Goal: Information Seeking & Learning: Learn about a topic

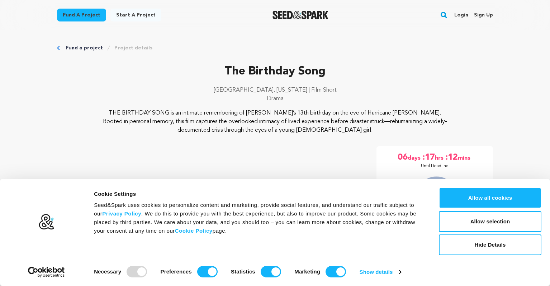
click at [431, 99] on p "Drama" at bounding box center [275, 99] width 436 height 9
click at [197, 270] on input "Preferences" at bounding box center [207, 271] width 20 height 11
checkbox input "false"
click at [265, 271] on input "Statistics" at bounding box center [271, 271] width 20 height 11
checkbox input "false"
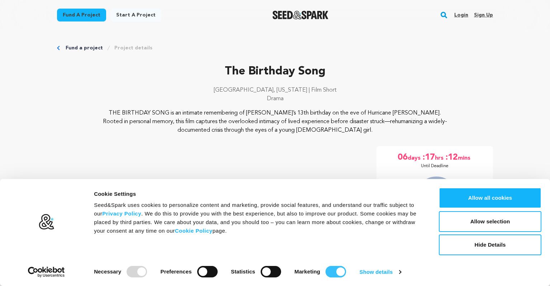
click at [331, 273] on input "Marketing" at bounding box center [336, 271] width 20 height 11
checkbox input "false"
click at [477, 224] on button "Allow selection" at bounding box center [490, 222] width 103 height 21
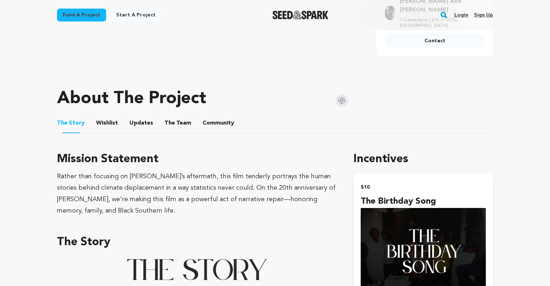
scroll to position [320, 0]
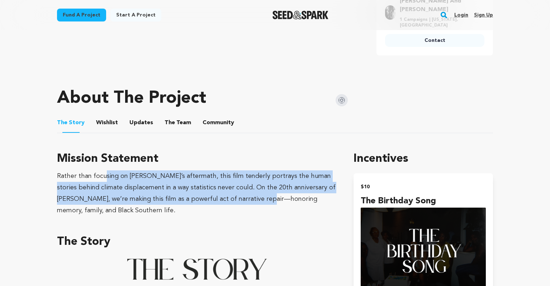
drag, startPoint x: 132, startPoint y: 181, endPoint x: 236, endPoint y: 189, distance: 104.6
click at [236, 189] on div "Rather than focusing on [PERSON_NAME]’s aftermath, this film tenderly portrays …" at bounding box center [196, 194] width 279 height 46
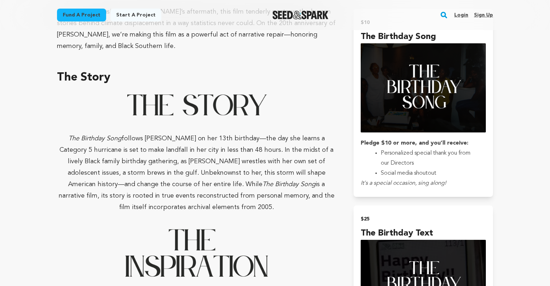
scroll to position [492, 0]
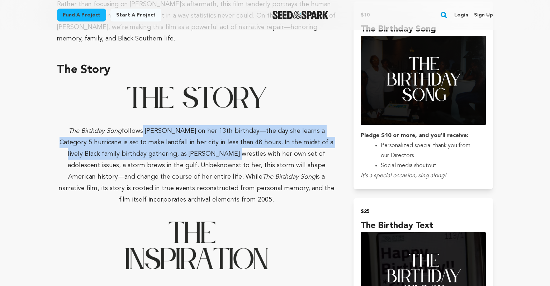
drag, startPoint x: 143, startPoint y: 125, endPoint x: 205, endPoint y: 154, distance: 68.5
click at [203, 153] on p "The Birthday Song follows Micah on her 13th birthday—the day she learns a Categ…" at bounding box center [196, 165] width 279 height 80
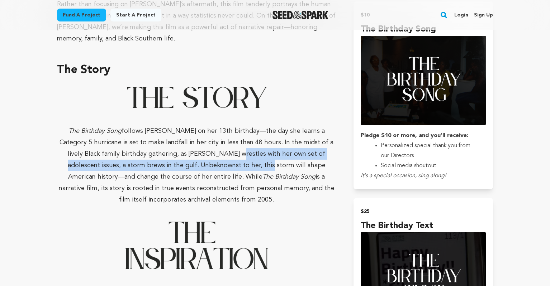
click at [204, 155] on p "The Birthday Song follows Micah on her 13th birthday—the day she learns a Categ…" at bounding box center [196, 165] width 279 height 80
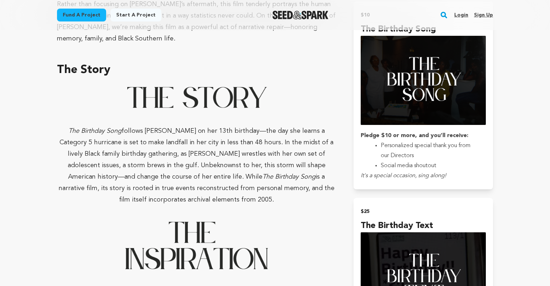
click at [153, 145] on span "follows [PERSON_NAME] on her 13th birthday—the day she learns a Category 5 hurr…" at bounding box center [197, 154] width 274 height 52
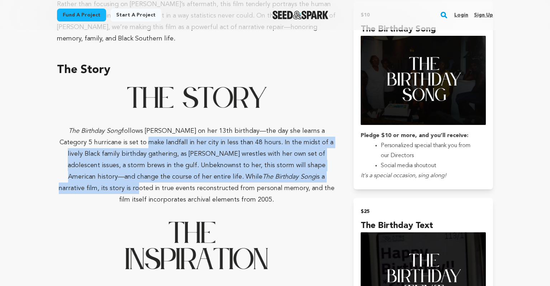
drag, startPoint x: 140, startPoint y: 141, endPoint x: 272, endPoint y: 167, distance: 134.9
click at [272, 167] on p "The Birthday Song follows Micah on her 13th birthday—the day she learns a Categ…" at bounding box center [196, 165] width 279 height 80
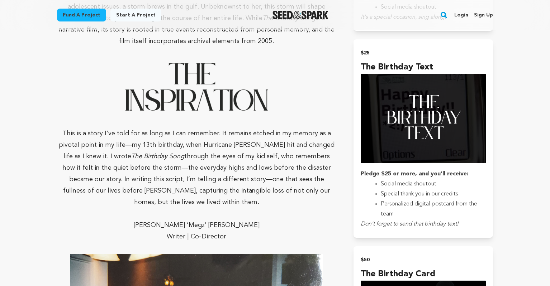
scroll to position [644, 0]
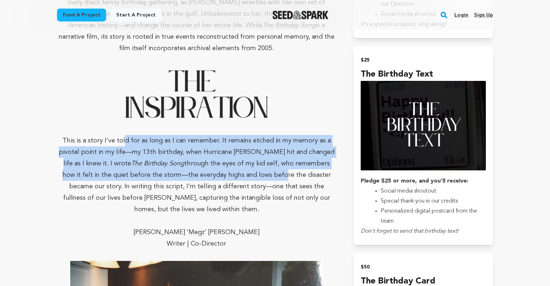
drag, startPoint x: 167, startPoint y: 155, endPoint x: 226, endPoint y: 173, distance: 61.7
click at [226, 173] on p "This is a story I’ve told for as long as I can remember. It remains etched in m…" at bounding box center [196, 175] width 279 height 80
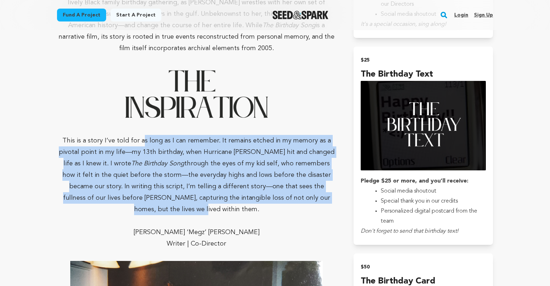
drag, startPoint x: 147, startPoint y: 135, endPoint x: 298, endPoint y: 196, distance: 162.2
click at [298, 196] on p "This is a story I’ve told for as long as I can remember. It remains etched in m…" at bounding box center [196, 175] width 279 height 80
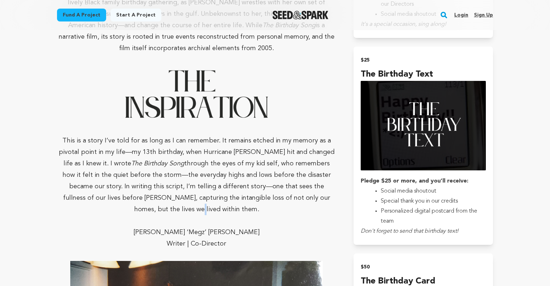
drag, startPoint x: 292, startPoint y: 192, endPoint x: 285, endPoint y: 189, distance: 7.7
click at [291, 191] on span "through the eyes of my kid self, who remembers how it felt in the quiet before …" at bounding box center [196, 187] width 269 height 52
click at [147, 144] on span "This is a story I’ve told for as long as I can remember. It remains etched in m…" at bounding box center [197, 152] width 276 height 29
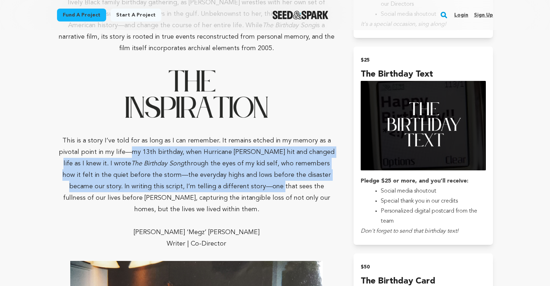
drag, startPoint x: 185, startPoint y: 174, endPoint x: 216, endPoint y: 185, distance: 33.0
click at [215, 185] on p "This is a story I’ve told for as long as I can remember. It remains etched in m…" at bounding box center [196, 175] width 279 height 80
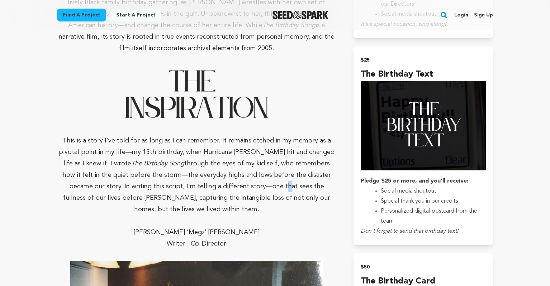
click at [214, 185] on p "This is a story I’ve told for as long as I can remember. It remains etched in m…" at bounding box center [196, 175] width 279 height 80
click at [186, 161] on span "through the eyes of my kid self, who remembers how it felt in the quiet before …" at bounding box center [196, 187] width 269 height 52
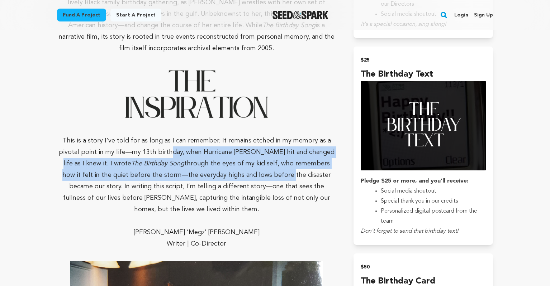
drag, startPoint x: 171, startPoint y: 152, endPoint x: 239, endPoint y: 174, distance: 72.2
click at [239, 174] on p "This is a story I’ve told for as long as I can remember. It remains etched in m…" at bounding box center [196, 175] width 279 height 80
click at [240, 174] on p "This is a story I’ve told for as long as I can remember. It remains etched in m…" at bounding box center [196, 175] width 279 height 80
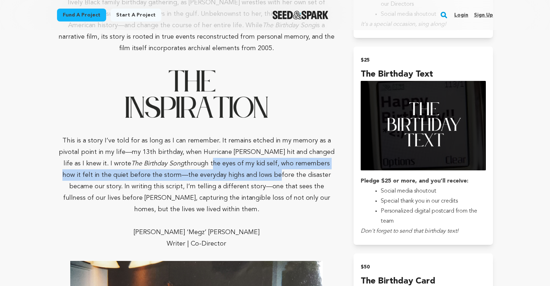
drag, startPoint x: 204, startPoint y: 165, endPoint x: 236, endPoint y: 179, distance: 34.7
click at [232, 177] on p "This is a story I’ve told for as long as I can remember. It remains etched in m…" at bounding box center [196, 175] width 279 height 80
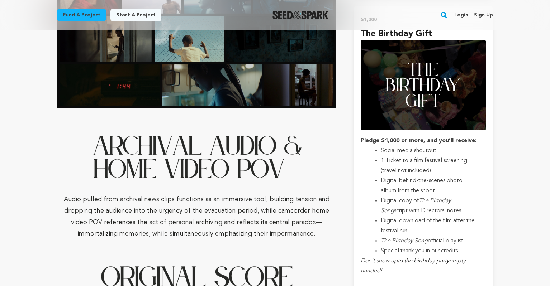
scroll to position [1861, 0]
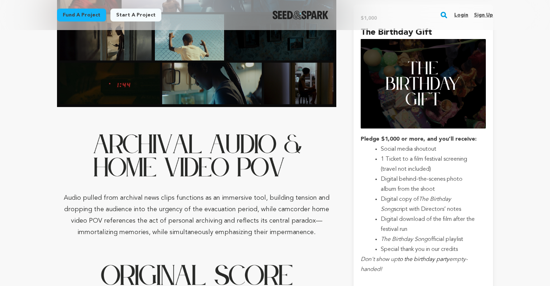
click at [246, 181] on p at bounding box center [196, 186] width 279 height 11
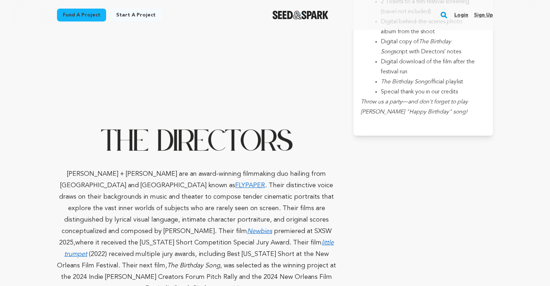
scroll to position [2366, 0]
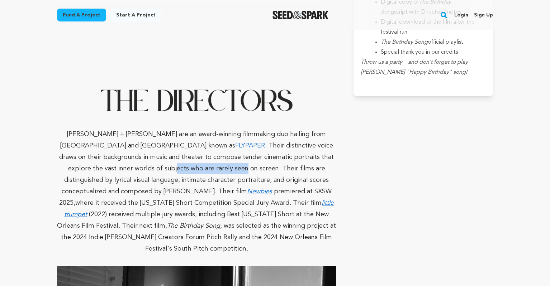
drag, startPoint x: 121, startPoint y: 113, endPoint x: 204, endPoint y: 118, distance: 83.0
click at [190, 129] on p "Megan Trufant Tillman + Kimiko Matsuda-Lawrence are an award-winning filmmaking…" at bounding box center [196, 192] width 279 height 126
click at [210, 143] on span ". Their distinctive voice draws on their backgrounds in music and theater to co…" at bounding box center [196, 169] width 275 height 52
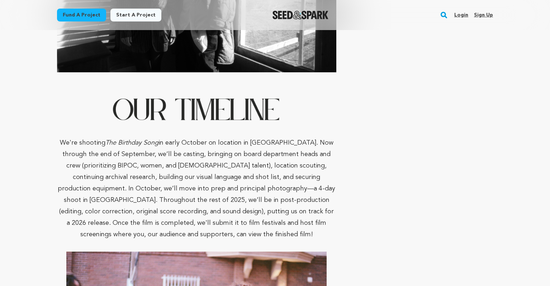
scroll to position [2755, 0]
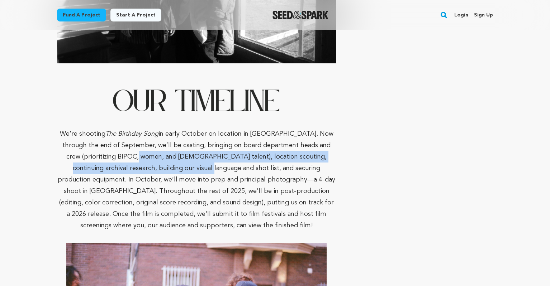
drag, startPoint x: 141, startPoint y: 97, endPoint x: 169, endPoint y: 109, distance: 30.4
click at [169, 128] on p "We're shooting The Birthday Song in early October on location in New Orleans. N…" at bounding box center [196, 179] width 279 height 103
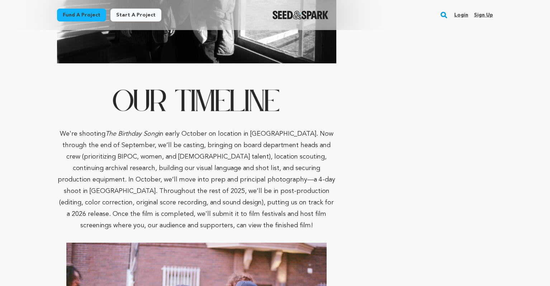
click at [120, 128] on p "We're shooting The Birthday Song in early October on location in New Orleans. N…" at bounding box center [196, 179] width 279 height 103
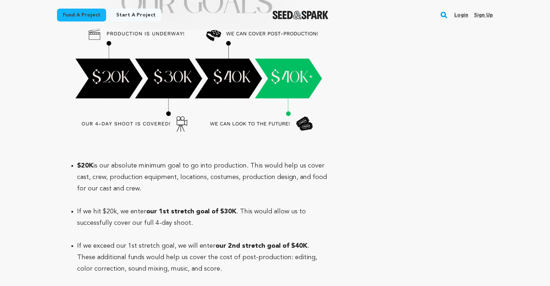
scroll to position [3228, 0]
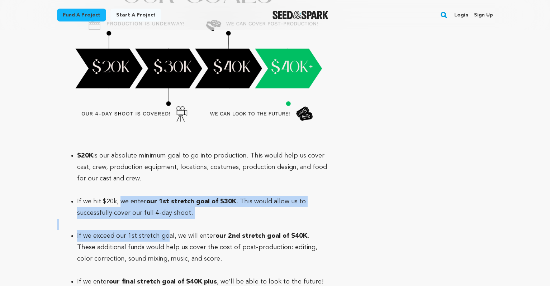
drag, startPoint x: 123, startPoint y: 140, endPoint x: 178, endPoint y: 183, distance: 69.8
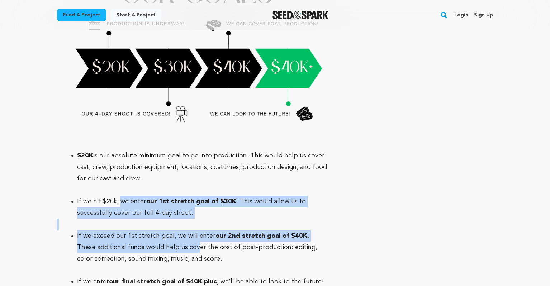
click at [178, 233] on span ". These additional funds would help us cover the cost of post-production: editi…" at bounding box center [197, 247] width 240 height 29
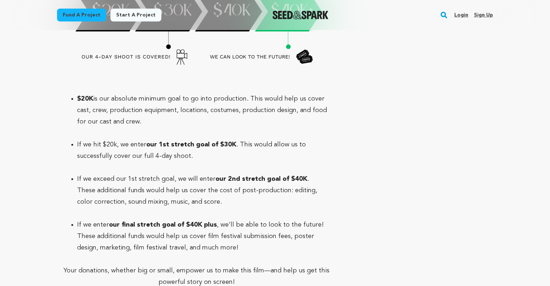
scroll to position [3287, 0]
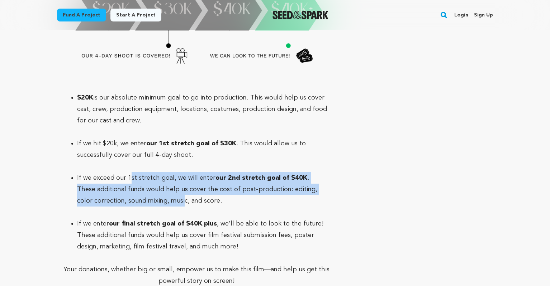
drag, startPoint x: 131, startPoint y: 115, endPoint x: 173, endPoint y: 146, distance: 52.1
click at [173, 207] on p at bounding box center [196, 212] width 279 height 11
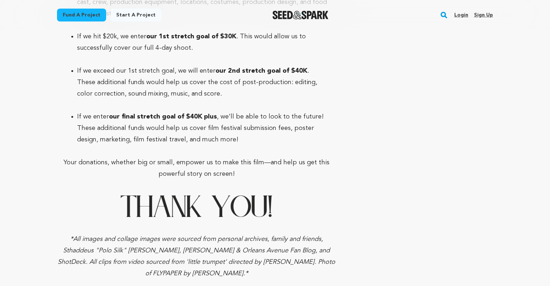
scroll to position [3394, 0]
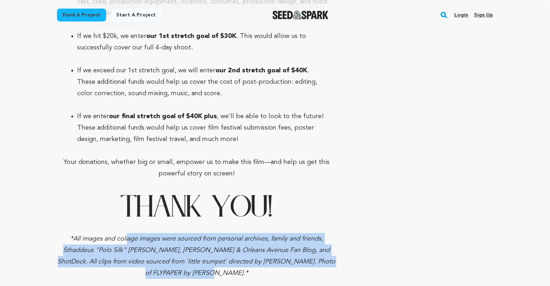
drag, startPoint x: 177, startPoint y: 199, endPoint x: 204, endPoint y: 208, distance: 28.6
click at [203, 236] on em "*All images and collage images were sourced from personal archives, family and …" at bounding box center [196, 256] width 277 height 41
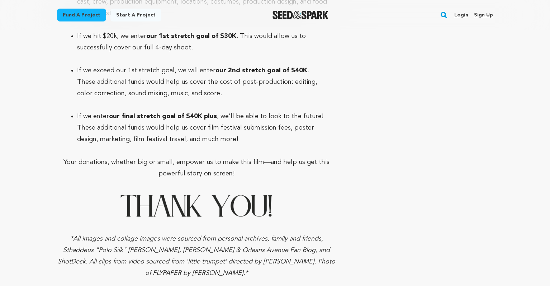
click at [211, 236] on em "*All images and collage images were sourced from personal archives, family and …" at bounding box center [196, 256] width 277 height 41
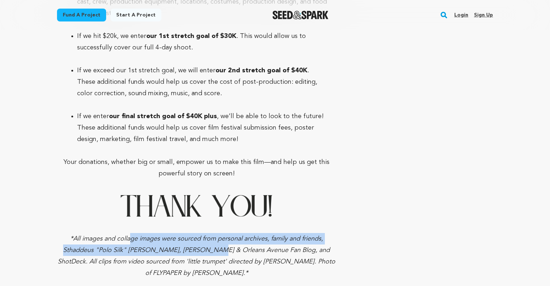
drag, startPoint x: 129, startPoint y: 174, endPoint x: 201, endPoint y: 190, distance: 73.2
click at [201, 236] on em "*All images and collage images were sourced from personal archives, family and …" at bounding box center [196, 256] width 277 height 41
click at [172, 236] on em "*All images and collage images were sourced from personal archives, family and …" at bounding box center [196, 256] width 277 height 41
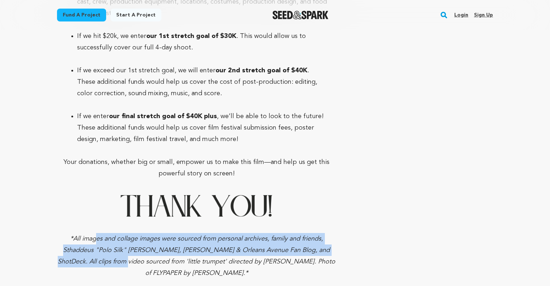
drag, startPoint x: 97, startPoint y: 176, endPoint x: 110, endPoint y: 194, distance: 22.1
click at [110, 233] on p "*All images and collage images were sourced from personal archives, family and …" at bounding box center [196, 256] width 279 height 46
drag, startPoint x: 114, startPoint y: 175, endPoint x: 165, endPoint y: 194, distance: 54.1
click at [165, 233] on p "*All images and collage images were sourced from personal archives, family and …" at bounding box center [196, 256] width 279 height 46
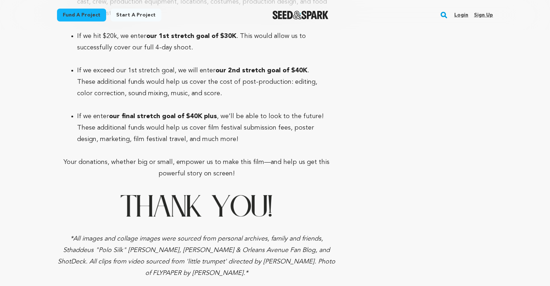
click at [160, 233] on p "*All images and collage images were sourced from personal archives, family and …" at bounding box center [196, 256] width 279 height 46
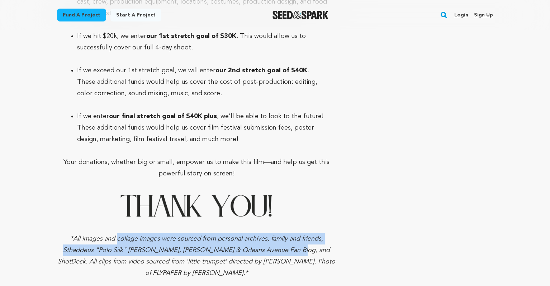
drag, startPoint x: 145, startPoint y: 185, endPoint x: 282, endPoint y: 186, distance: 137.0
click at [282, 236] on em "*All images and collage images were sourced from personal archives, family and …" at bounding box center [196, 256] width 277 height 41
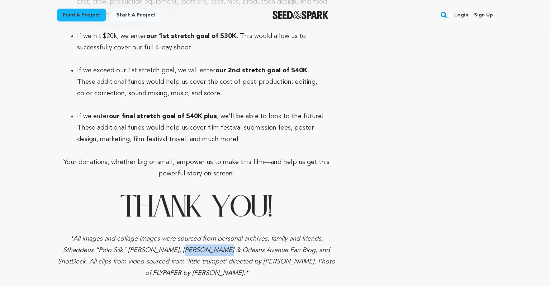
drag, startPoint x: 197, startPoint y: 189, endPoint x: 232, endPoint y: 197, distance: 36.0
click at [212, 233] on p "*All images and collage images were sourced from personal archives, family and …" at bounding box center [196, 256] width 279 height 46
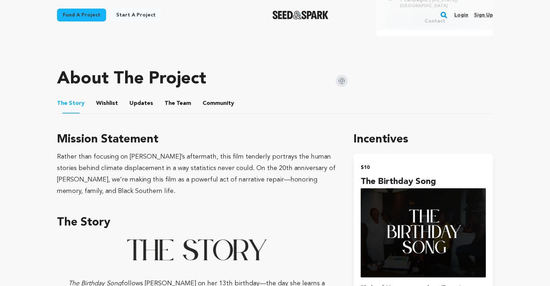
scroll to position [340, 0]
click at [104, 96] on button "Wishlist" at bounding box center [107, 104] width 17 height 17
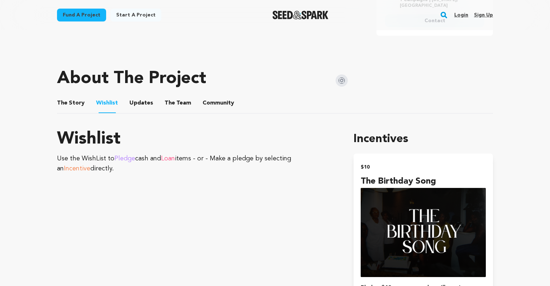
click at [145, 96] on button "Updates" at bounding box center [141, 104] width 17 height 17
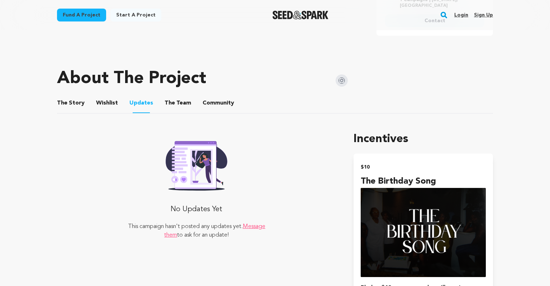
click at [180, 96] on button "The Team" at bounding box center [177, 104] width 17 height 17
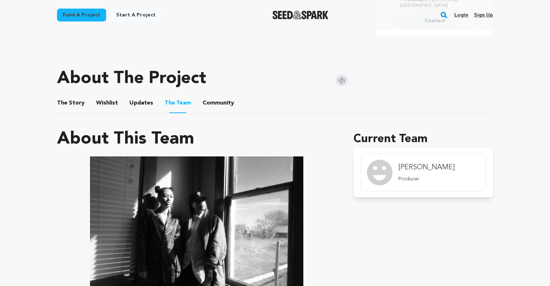
click at [220, 98] on button "Community" at bounding box center [218, 104] width 17 height 17
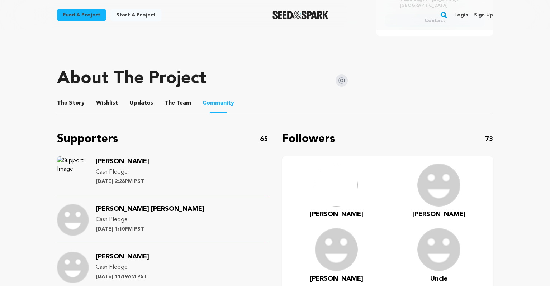
click at [69, 97] on button "The Story" at bounding box center [70, 104] width 17 height 17
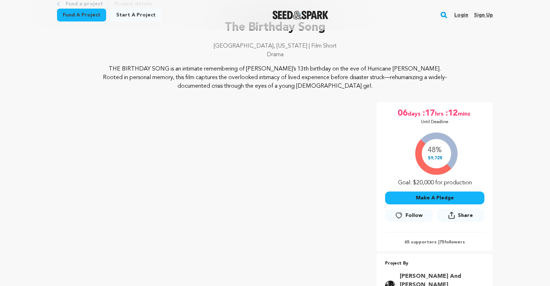
scroll to position [143, 0]
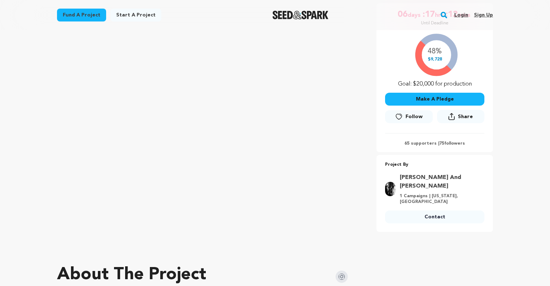
click at [423, 144] on p "65 supporters | 75 followers" at bounding box center [434, 144] width 99 height 6
click at [460, 146] on p "65 supporters | 75 followers" at bounding box center [434, 144] width 99 height 6
click at [411, 140] on div "65 supporters | 75 followers" at bounding box center [434, 139] width 99 height 13
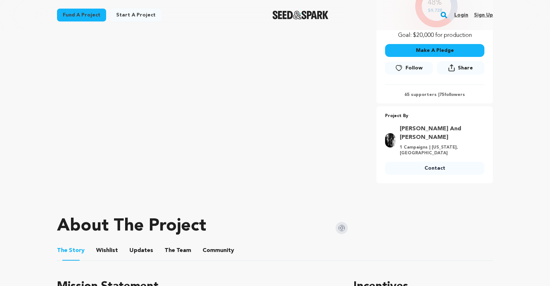
scroll to position [0, 0]
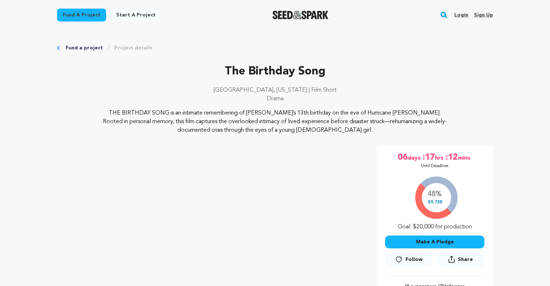
click at [437, 186] on div "48% $9,728 Goal: $20,000 for production" at bounding box center [434, 202] width 99 height 60
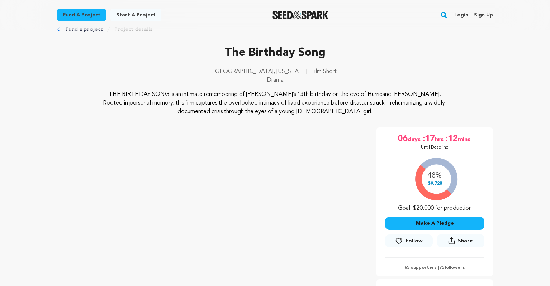
scroll to position [131, 0]
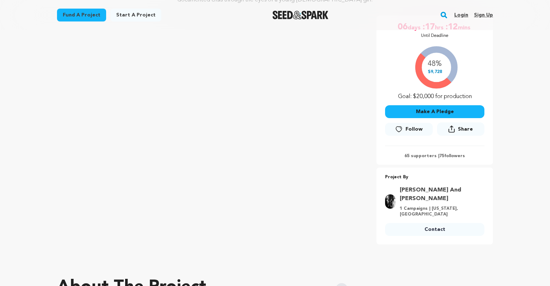
drag, startPoint x: 422, startPoint y: 155, endPoint x: 435, endPoint y: 172, distance: 21.4
click at [422, 155] on p "65 supporters | 75 followers" at bounding box center [434, 156] width 99 height 6
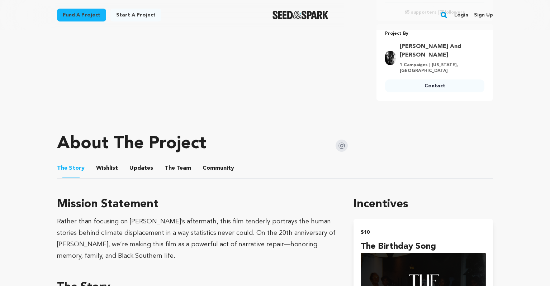
scroll to position [275, 0]
click at [107, 165] on button "Wishlist" at bounding box center [107, 169] width 17 height 17
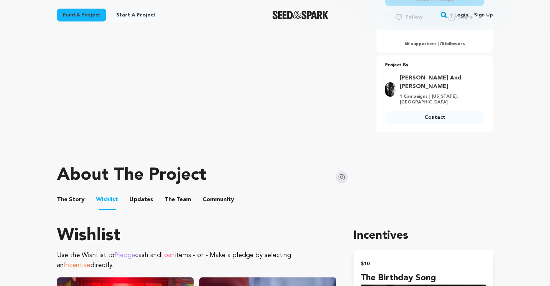
scroll to position [241, 0]
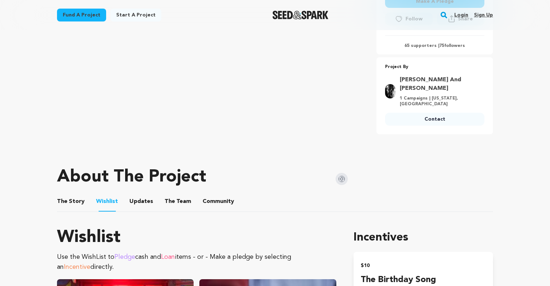
click at [142, 195] on button "Updates" at bounding box center [141, 203] width 17 height 17
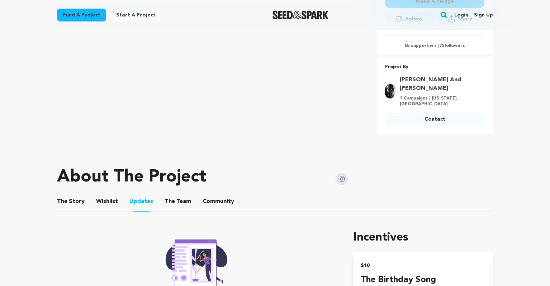
click at [175, 195] on button "The Team" at bounding box center [177, 203] width 17 height 17
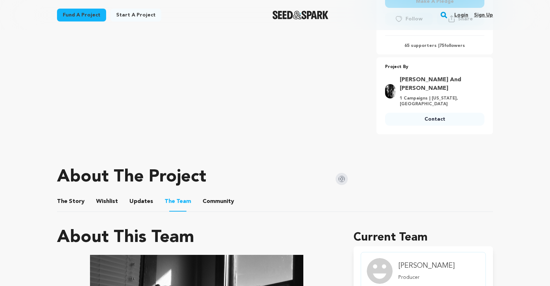
click at [215, 195] on button "Community" at bounding box center [218, 203] width 17 height 17
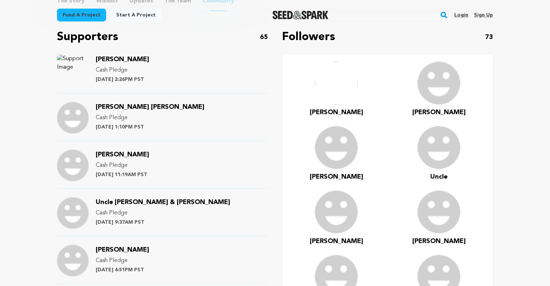
scroll to position [443, 0]
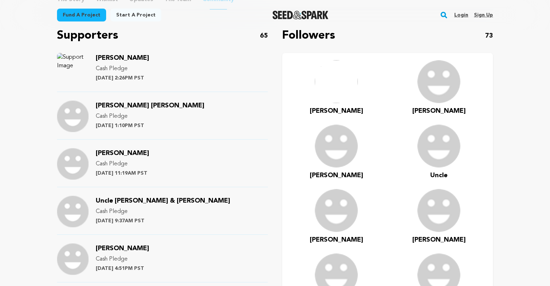
click at [136, 112] on p "Cash Pledge" at bounding box center [150, 116] width 109 height 9
click at [128, 105] on div "Naomi Jewel Mezey Cash Pledge Sunday September 21st at 1:10PM PST" at bounding box center [150, 117] width 109 height 32
click at [130, 103] on span "[PERSON_NAME] [PERSON_NAME]" at bounding box center [150, 106] width 109 height 6
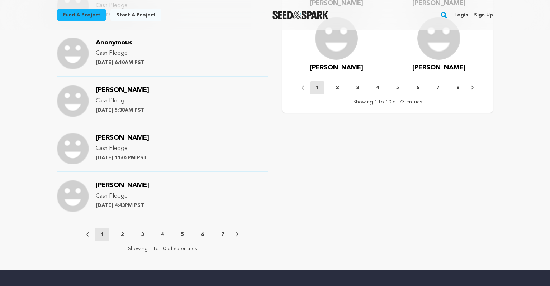
scroll to position [745, 0]
click at [123, 231] on p "2" at bounding box center [122, 234] width 3 height 7
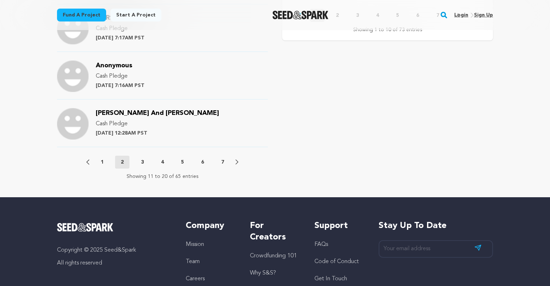
scroll to position [819, 0]
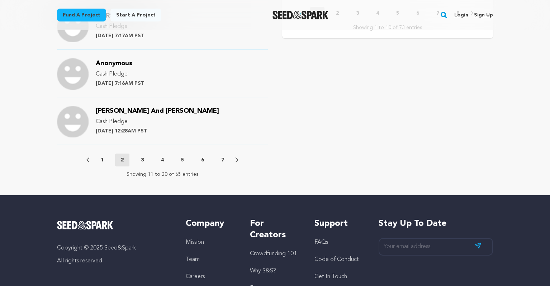
click at [144, 157] on button "3" at bounding box center [142, 160] width 14 height 7
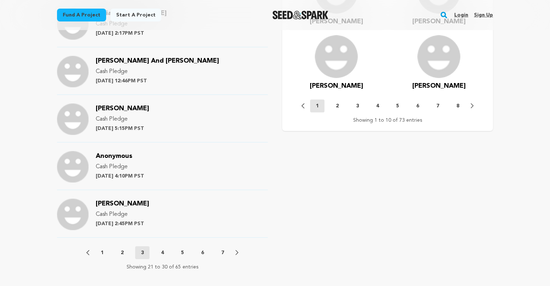
scroll to position [869, 0]
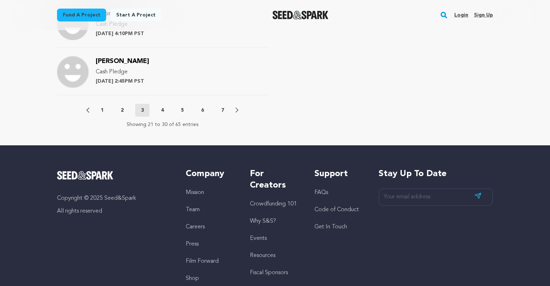
click at [164, 107] on button "4" at bounding box center [162, 110] width 14 height 7
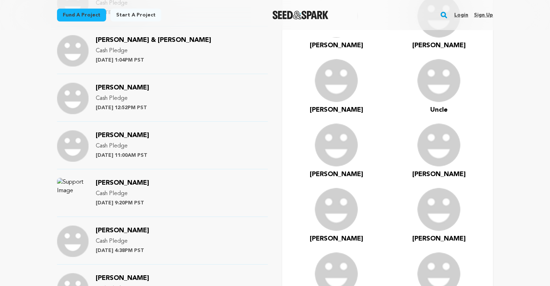
scroll to position [748, 0]
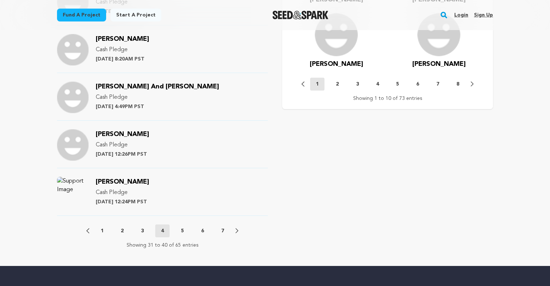
click at [185, 228] on button "5" at bounding box center [182, 231] width 14 height 7
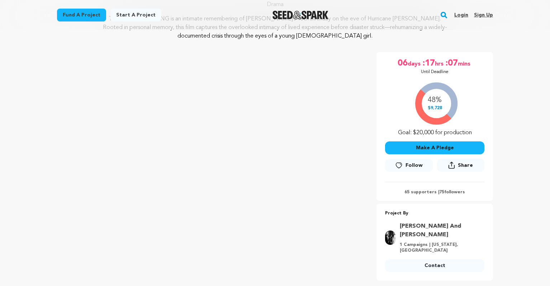
scroll to position [95, 0]
click at [217, 45] on div "The Birthday Song [GEOGRAPHIC_DATA], [US_STATE] | Film Short Drama THE BIRTHDAY…" at bounding box center [275, 124] width 436 height 312
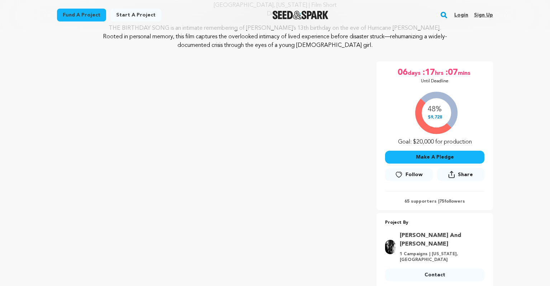
scroll to position [86, 0]
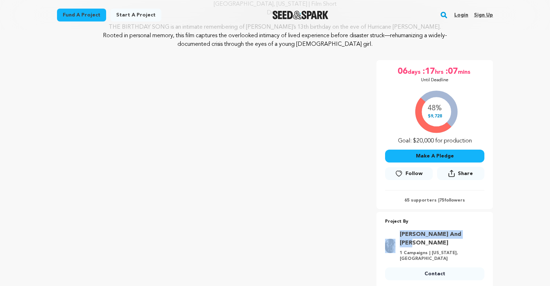
drag, startPoint x: 385, startPoint y: 229, endPoint x: 460, endPoint y: 231, distance: 75.0
click at [460, 231] on div "Project By [PERSON_NAME] And [PERSON_NAME] 1 Campaigns | [US_STATE], [GEOGRAPHI…" at bounding box center [434, 251] width 117 height 66
copy div "[PERSON_NAME]"
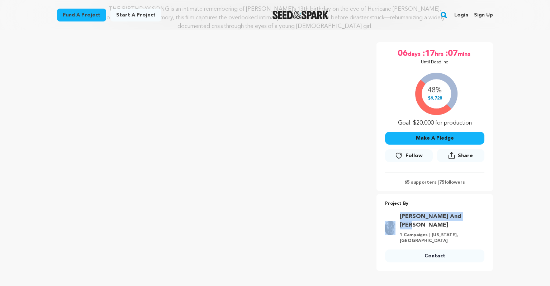
scroll to position [96, 0]
